Goal: Task Accomplishment & Management: Complete application form

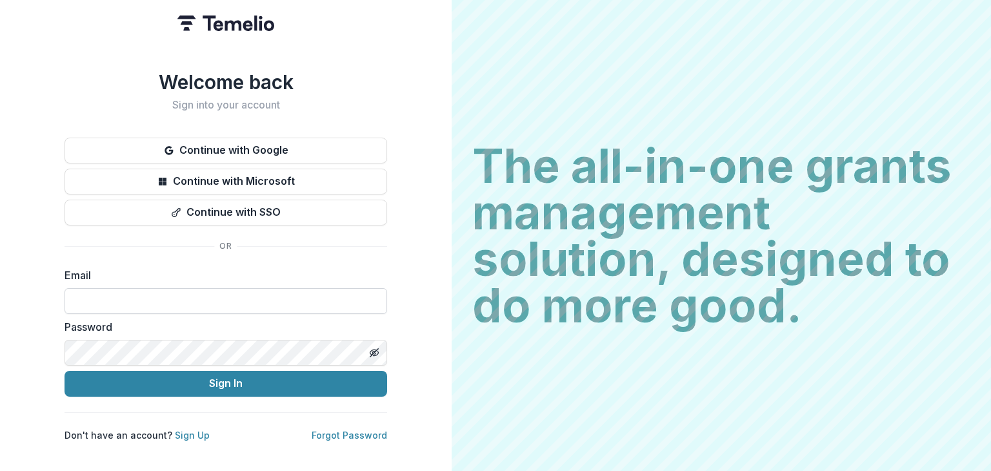
click at [132, 300] on input at bounding box center [226, 301] width 323 height 26
type input "**********"
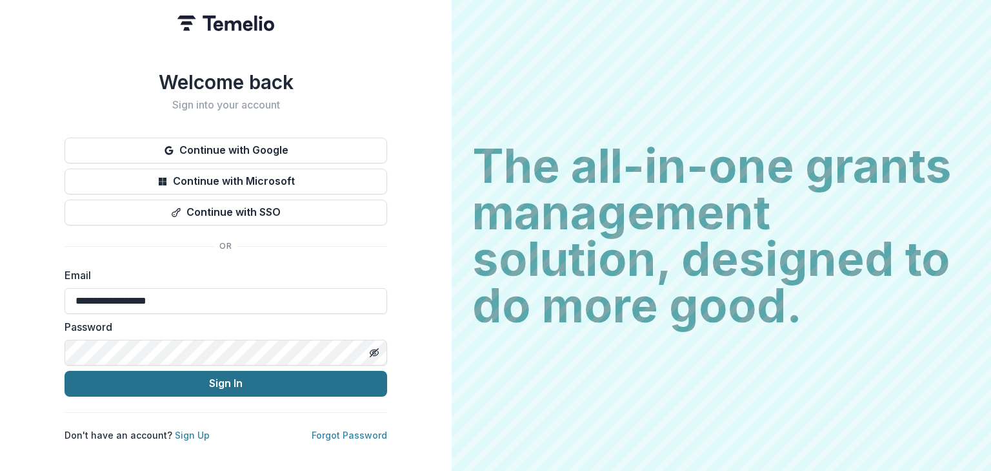
click at [225, 385] on button "Sign In" at bounding box center [226, 383] width 323 height 26
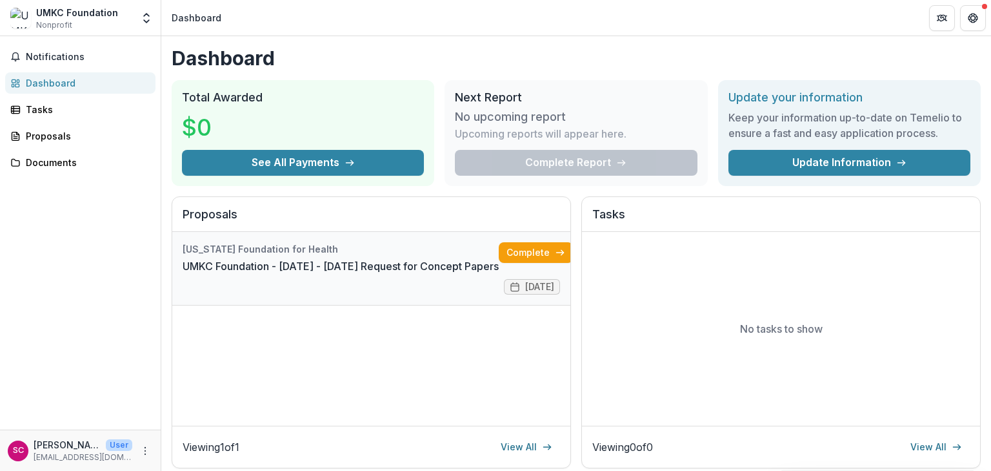
click at [326, 268] on link "UMKC Foundation - [DATE] - [DATE] Request for Concept Papers" at bounding box center [341, 265] width 316 height 15
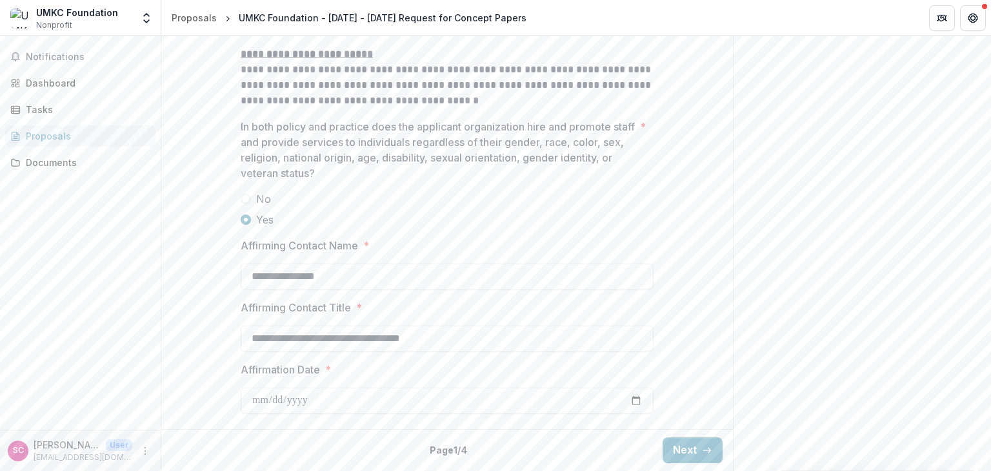
scroll to position [2046, 0]
click at [707, 452] on icon "button" at bounding box center [707, 450] width 10 height 10
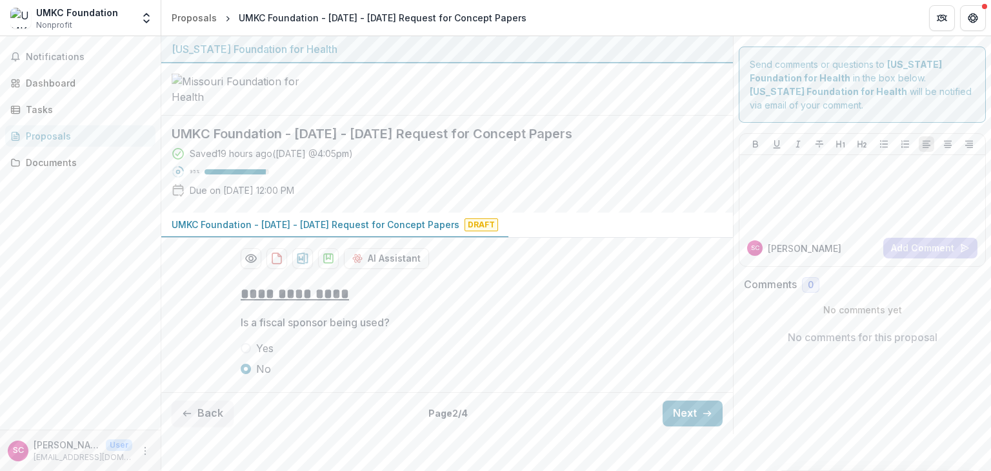
scroll to position [60, 0]
click at [702, 418] on icon "button" at bounding box center [707, 413] width 10 height 10
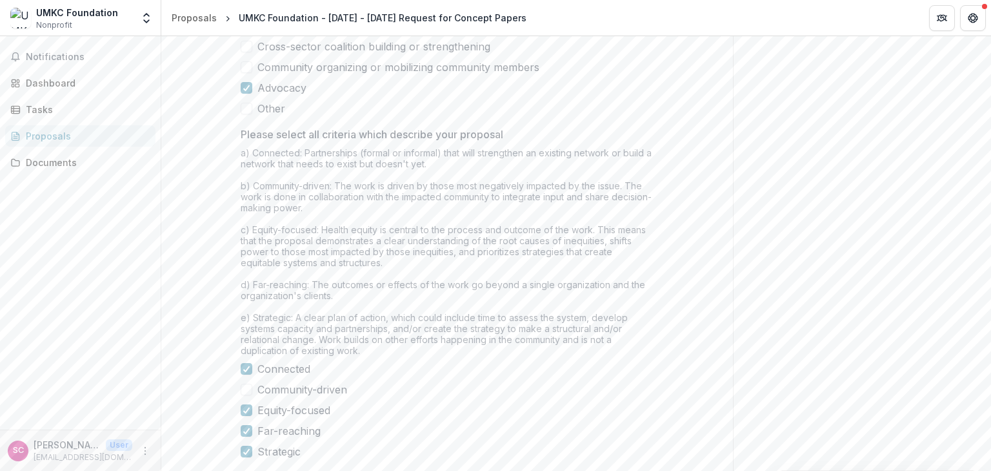
scroll to position [1113, 0]
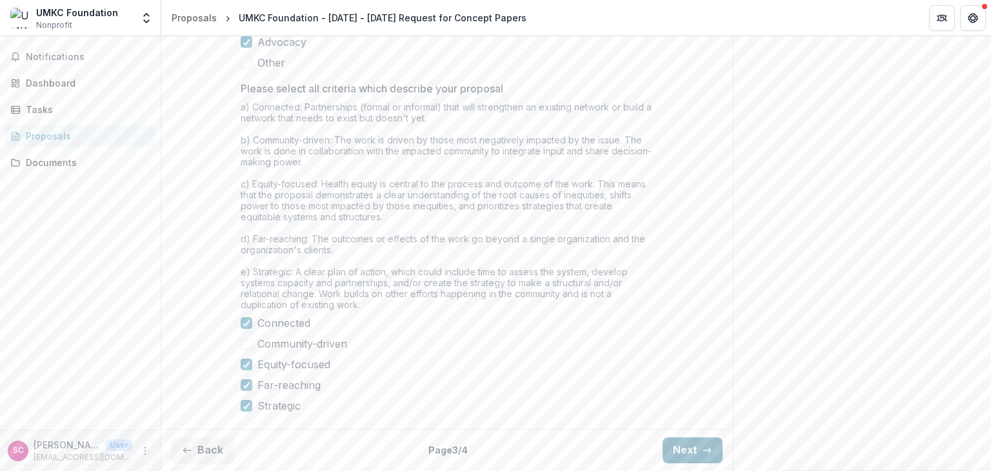
click at [687, 453] on button "Next" at bounding box center [693, 450] width 60 height 26
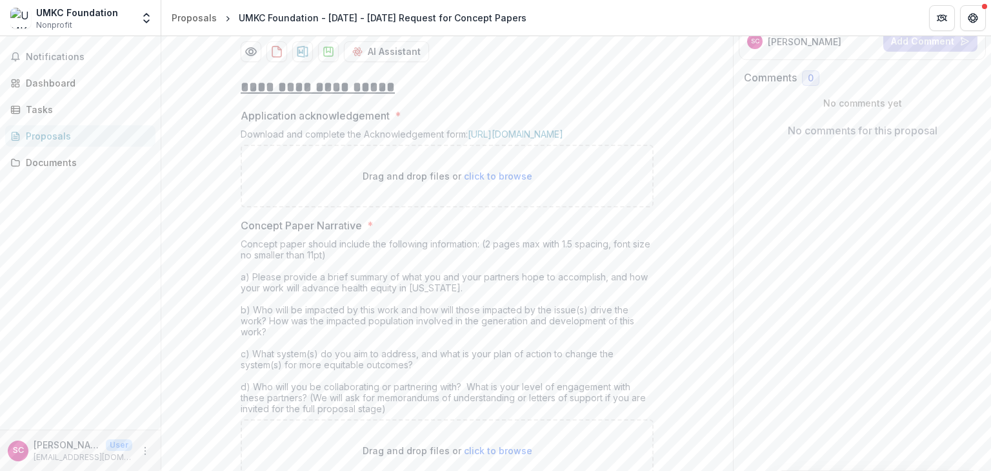
scroll to position [258, 0]
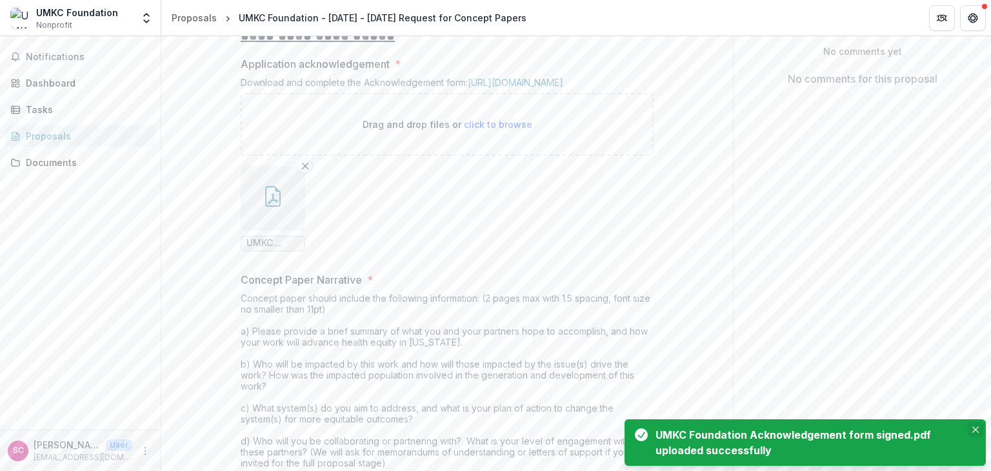
click at [977, 426] on icon "Close" at bounding box center [976, 429] width 6 height 6
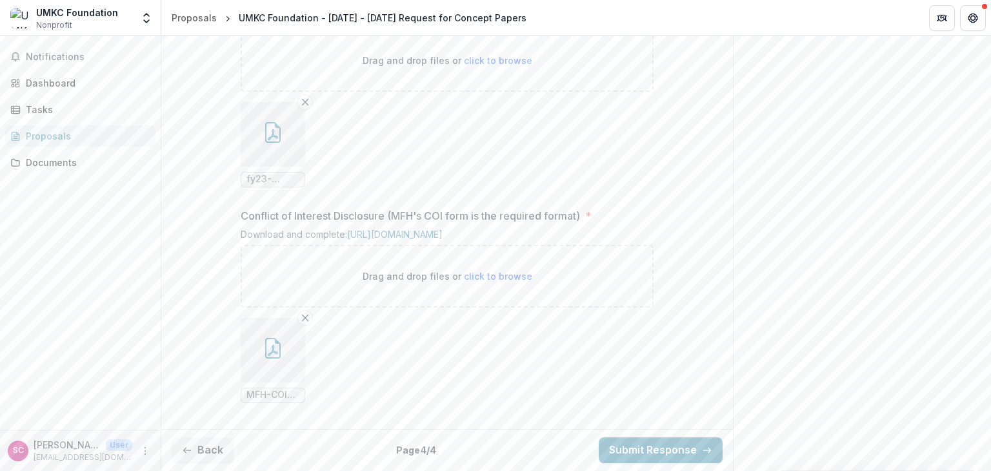
scroll to position [1486, 0]
click at [197, 454] on button "Back" at bounding box center [203, 450] width 62 height 26
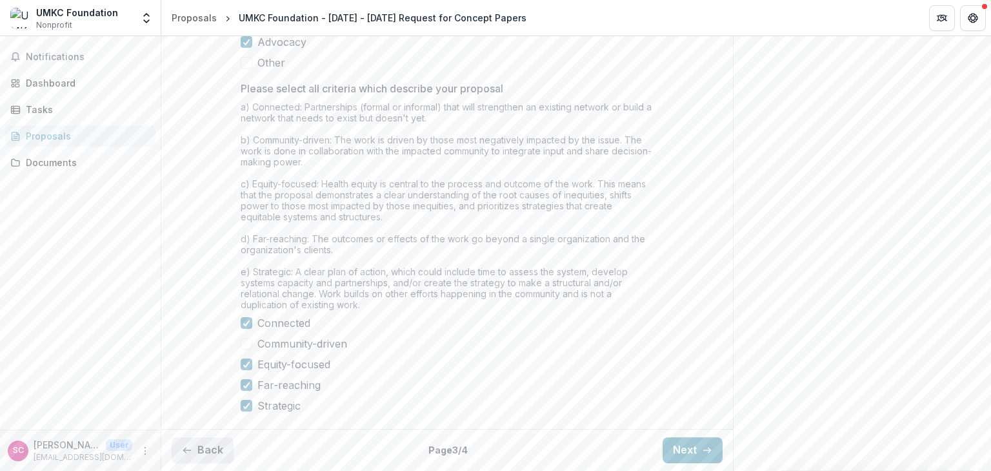
click at [197, 454] on button "Back" at bounding box center [203, 450] width 62 height 26
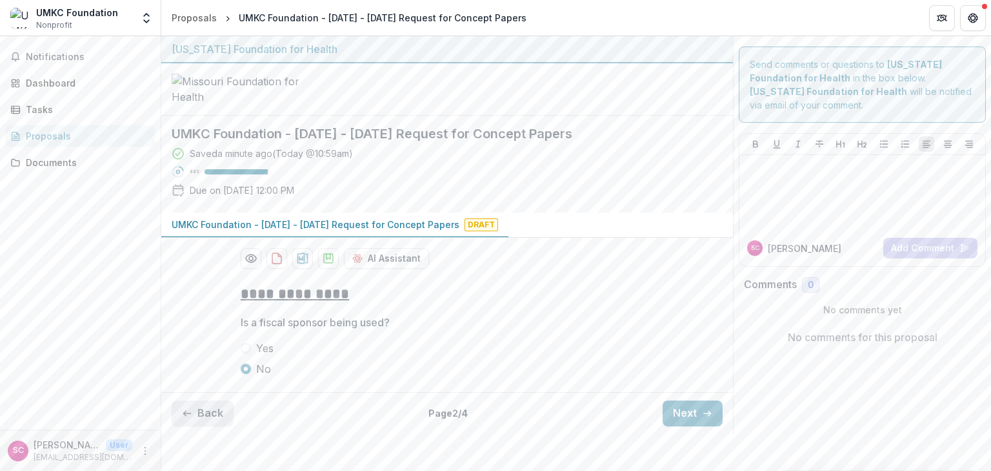
click at [197, 426] on button "Back" at bounding box center [203, 413] width 62 height 26
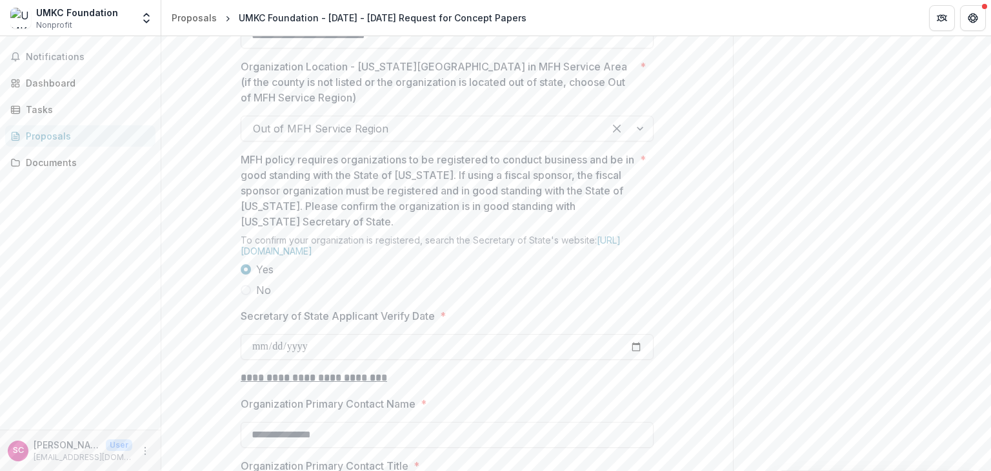
scroll to position [1064, 0]
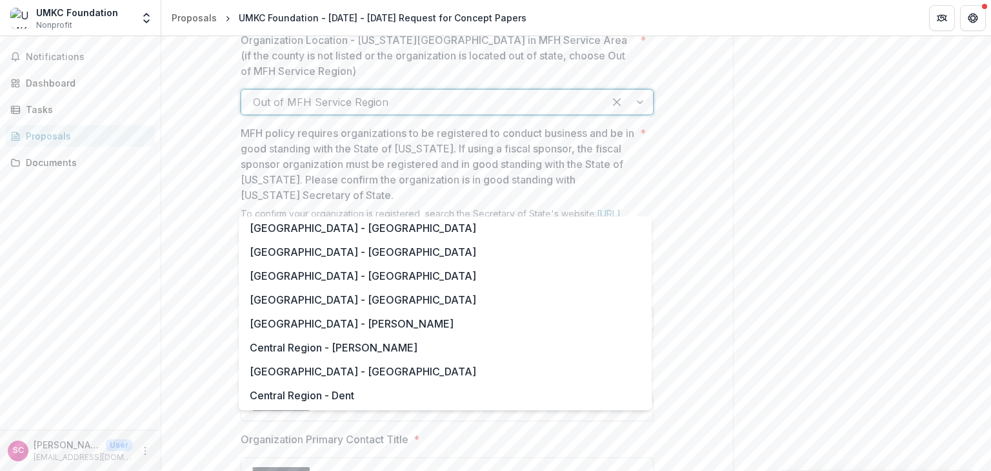
click at [641, 114] on div at bounding box center [628, 102] width 49 height 25
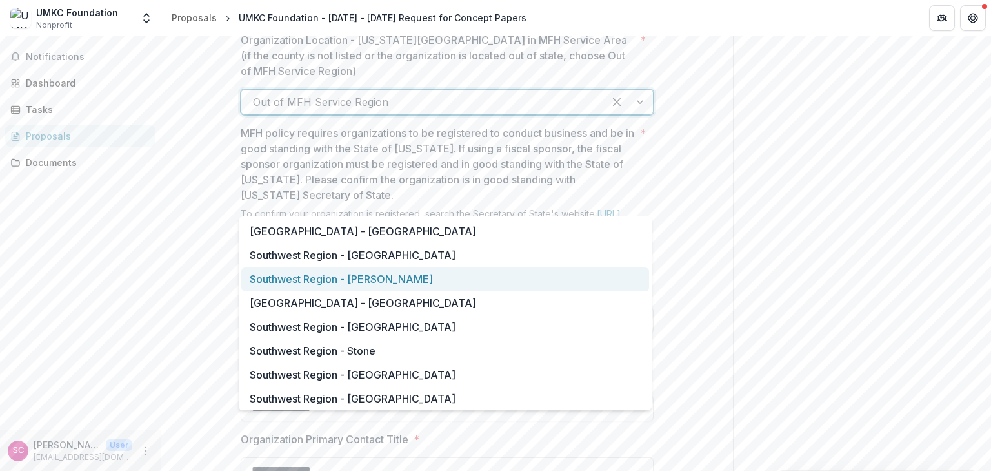
scroll to position [1808, 0]
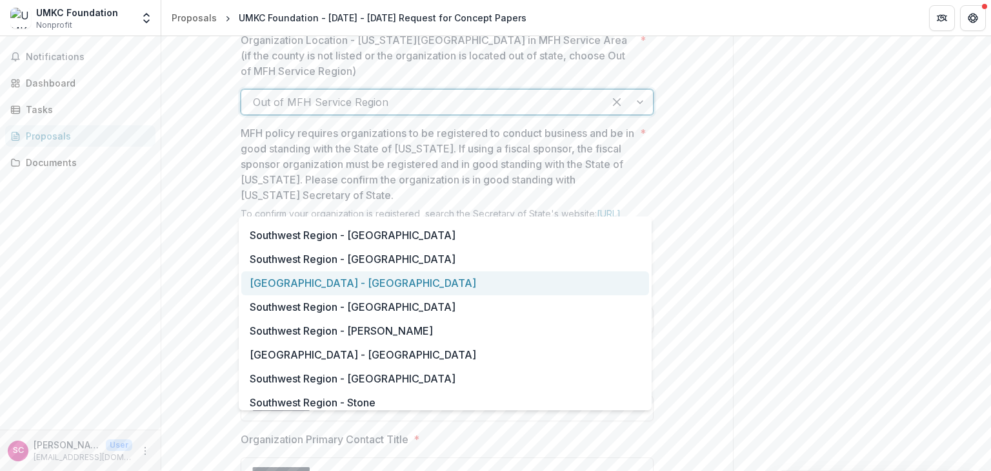
click at [867, 311] on div "Send comments or questions to [US_STATE] Foundation for Health in the box below…" at bounding box center [862, 164] width 258 height 2384
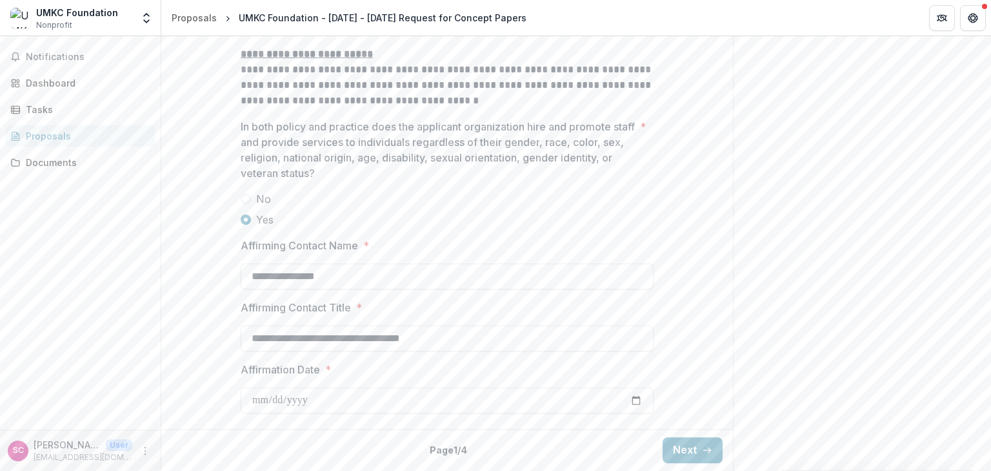
scroll to position [2046, 0]
click at [711, 452] on button "Next" at bounding box center [693, 450] width 60 height 26
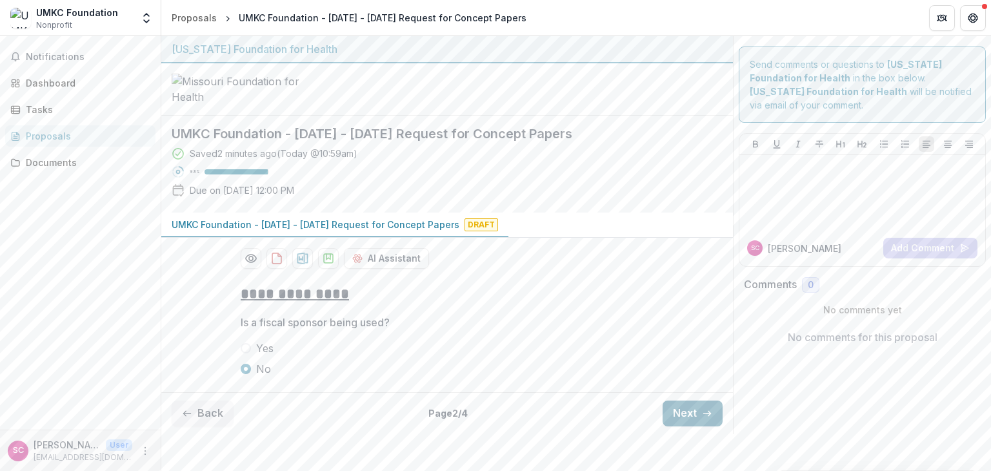
click at [702, 418] on icon "button" at bounding box center [707, 413] width 10 height 10
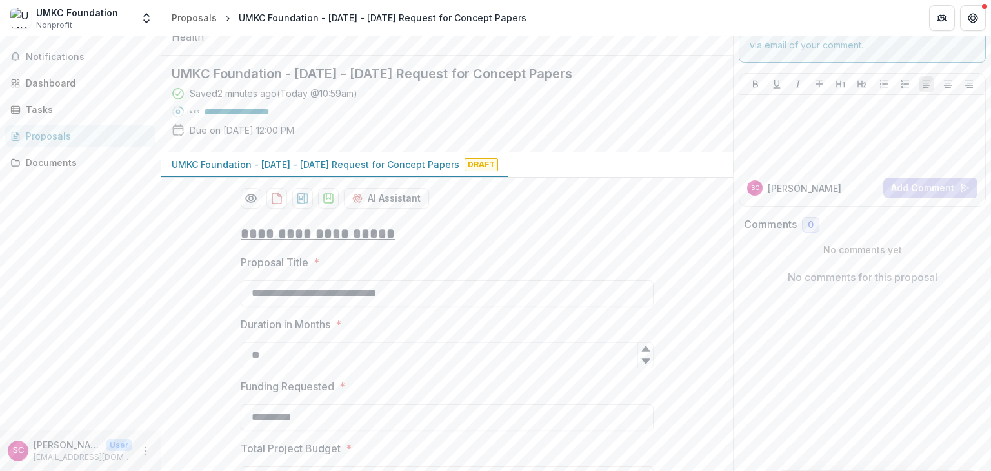
scroll to position [1113, 0]
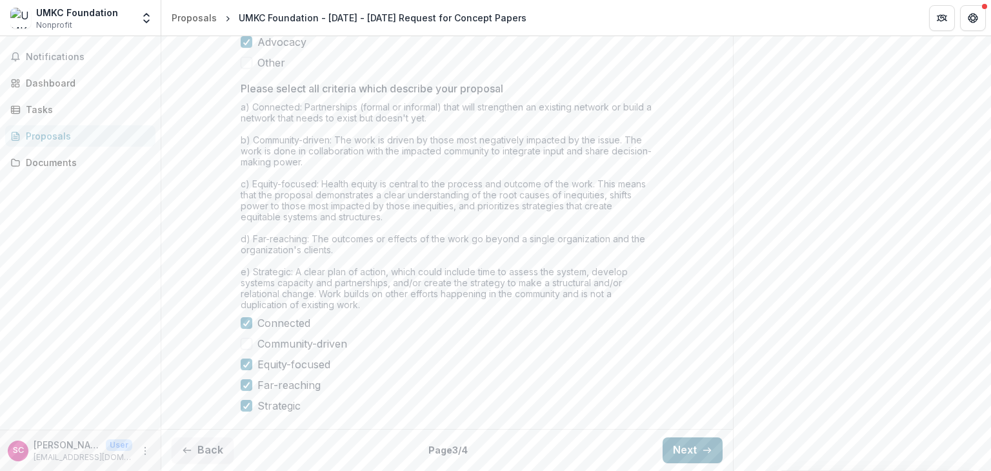
click at [702, 450] on icon "button" at bounding box center [707, 450] width 10 height 10
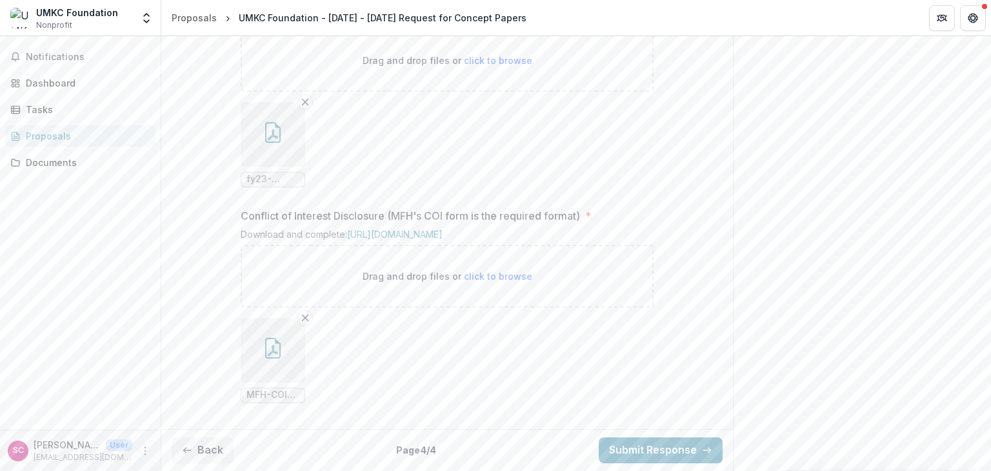
scroll to position [1486, 0]
click at [689, 454] on button "Submit Response" at bounding box center [661, 450] width 124 height 26
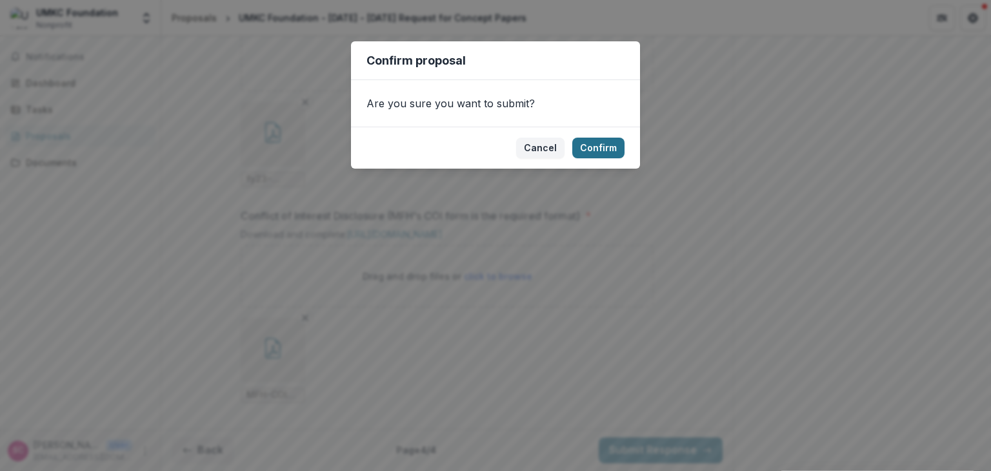
click at [606, 145] on button "Confirm" at bounding box center [598, 147] width 52 height 21
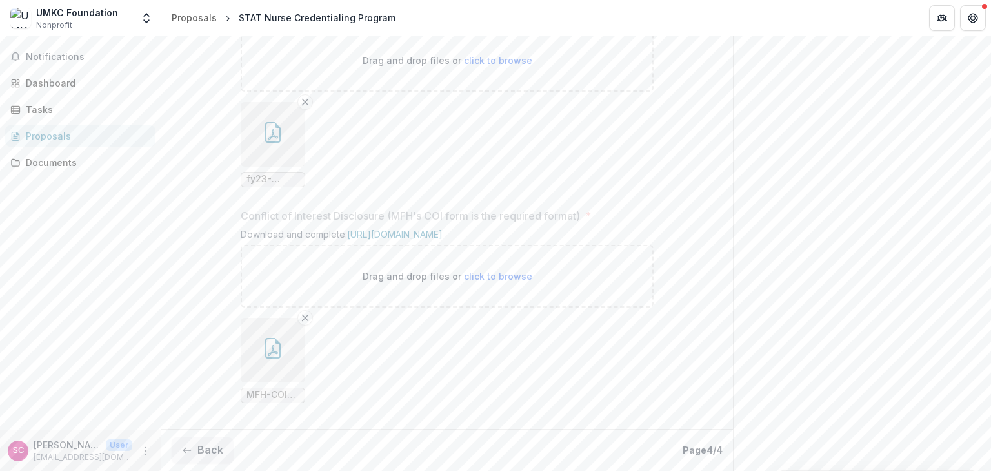
scroll to position [1528, 0]
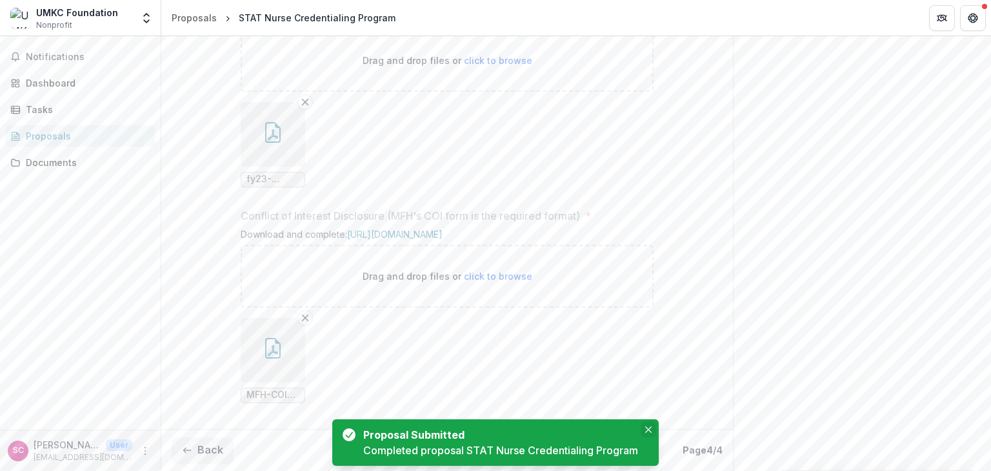
click at [647, 429] on icon "Close" at bounding box center [648, 429] width 6 height 6
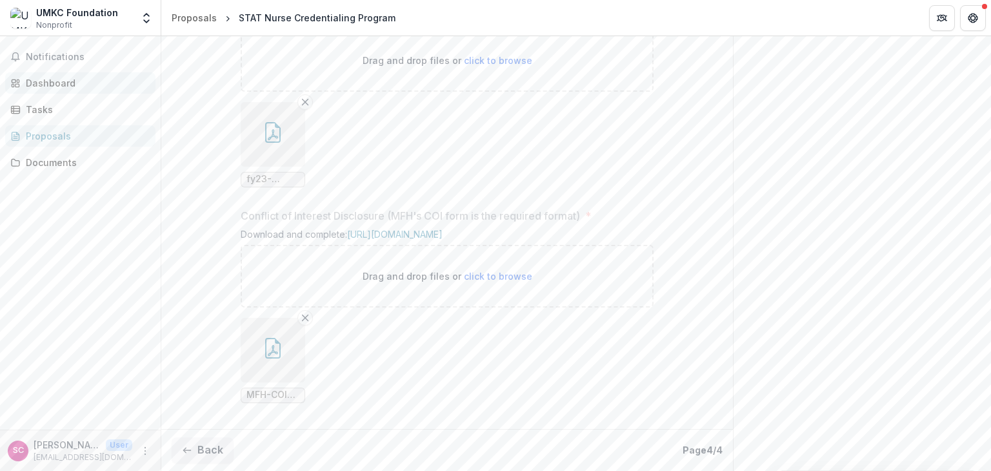
click at [44, 83] on div "Dashboard" at bounding box center [85, 83] width 119 height 14
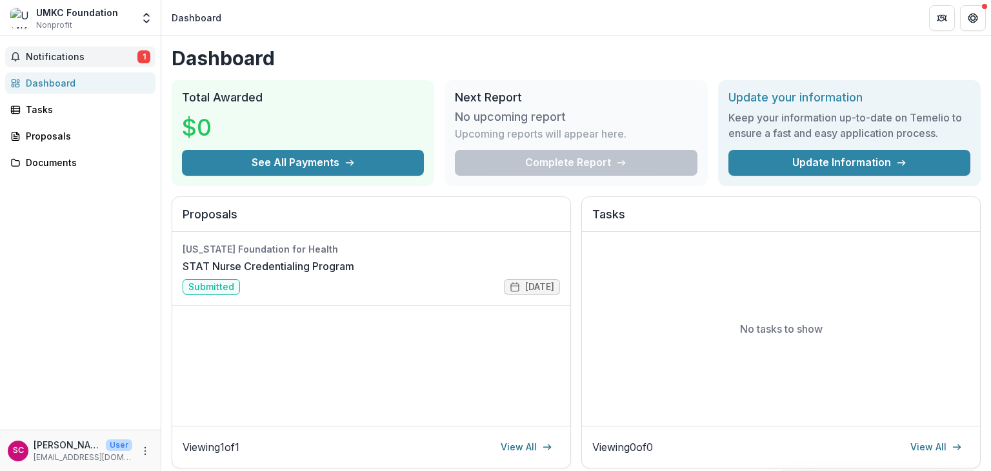
click at [42, 50] on button "Notifications 1" at bounding box center [80, 56] width 150 height 21
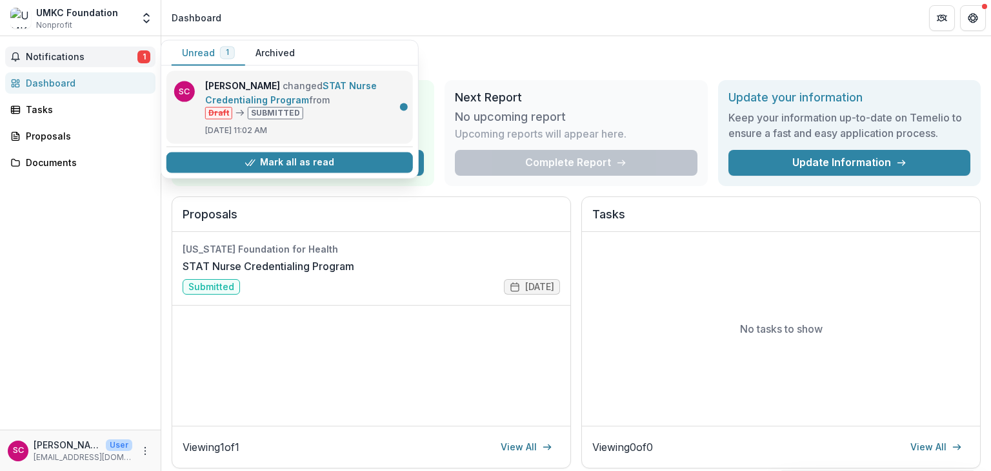
click at [310, 90] on link "STAT Nurse Credentialing Program" at bounding box center [291, 92] width 172 height 25
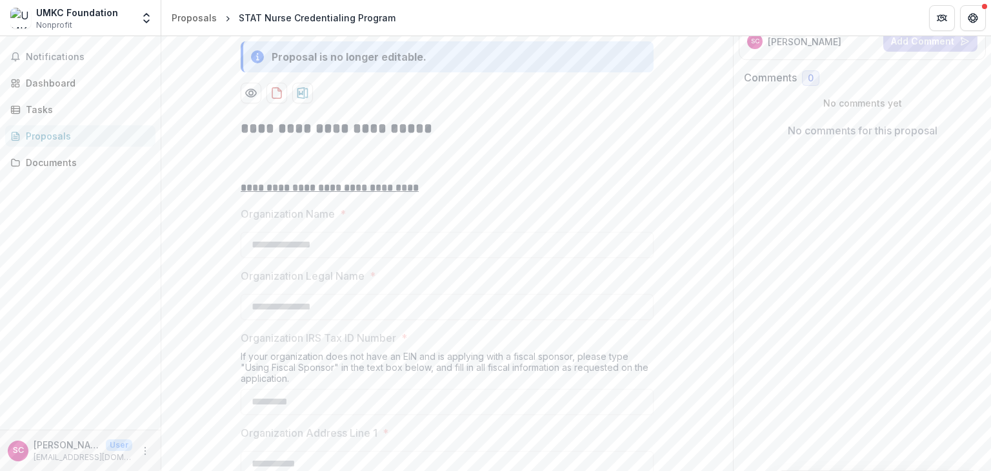
scroll to position [258, 0]
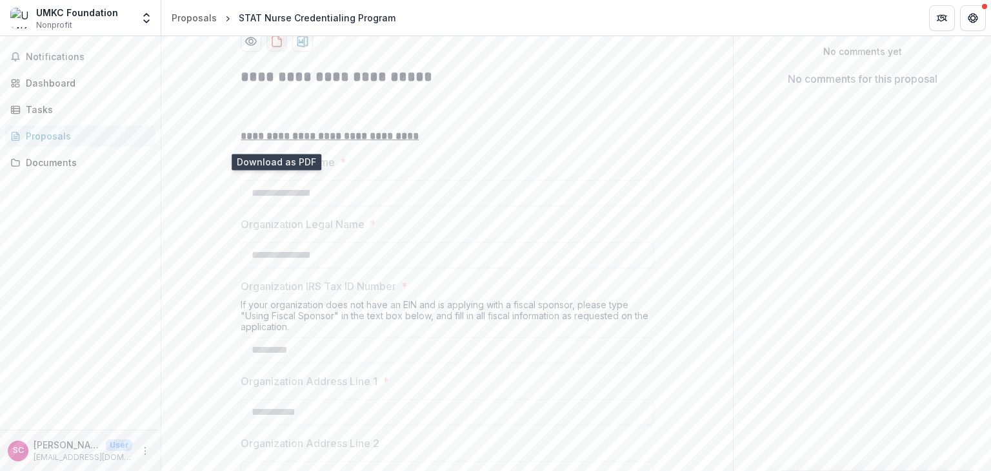
click at [274, 46] on icon "download-proposal" at bounding box center [276, 41] width 9 height 10
click at [68, 295] on div "Notifications Dashboard Tasks Proposals Documents" at bounding box center [80, 232] width 161 height 393
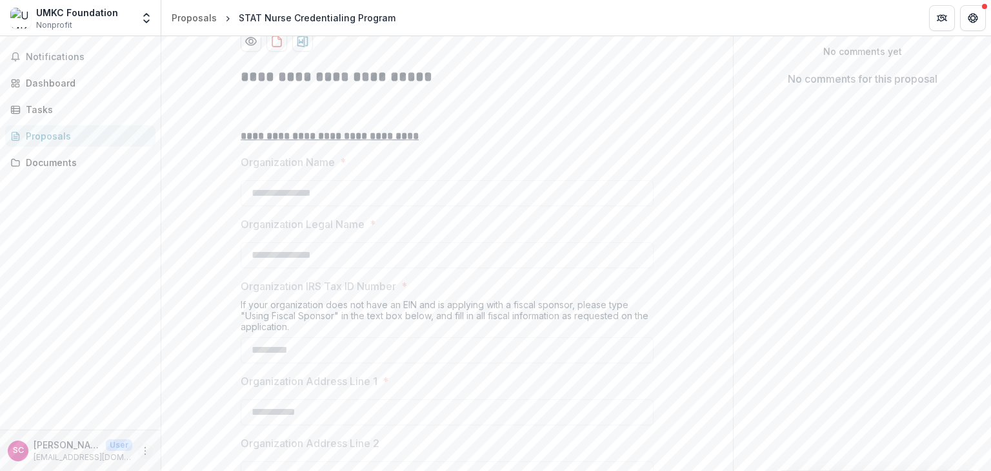
click at [138, 452] on button "More" at bounding box center [144, 450] width 15 height 15
click at [214, 444] on button "Logout" at bounding box center [230, 443] width 138 height 21
